Goal: Task Accomplishment & Management: Use online tool/utility

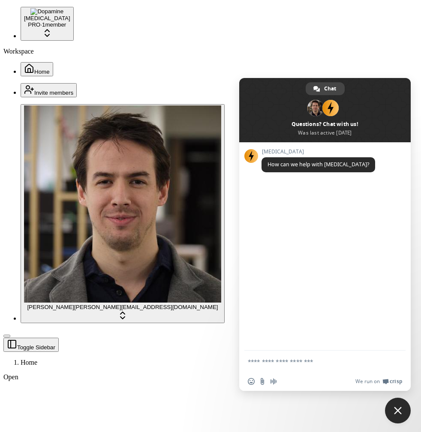
click at [394, 406] on span "Close chat" at bounding box center [398, 411] width 26 height 26
